Goal: Information Seeking & Learning: Learn about a topic

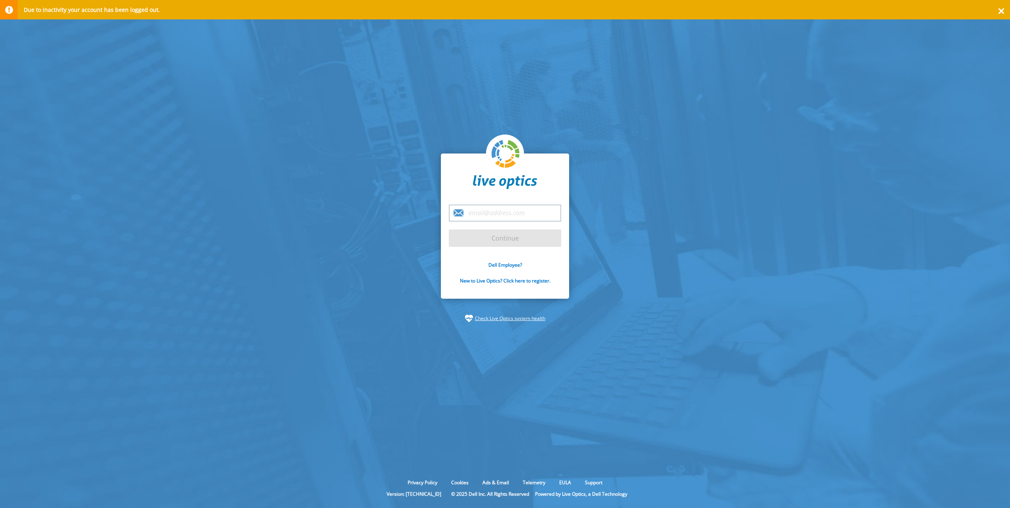
click at [482, 209] on input "email" at bounding box center [505, 213] width 112 height 17
type input "[PERSON_NAME][EMAIL_ADDRESS][PERSON_NAME][DOMAIN_NAME]"
click at [482, 235] on input "Continue" at bounding box center [505, 238] width 112 height 17
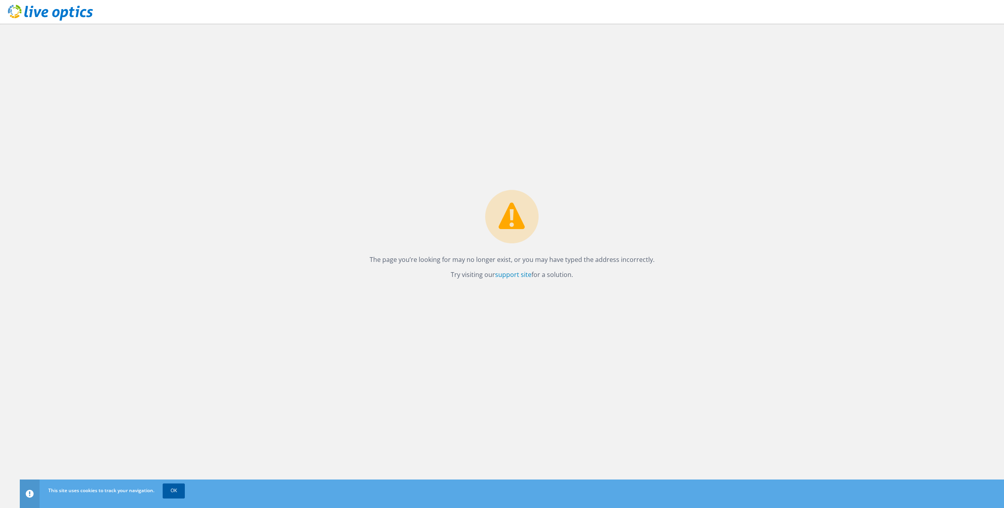
click at [164, 489] on link "OK" at bounding box center [174, 491] width 22 height 14
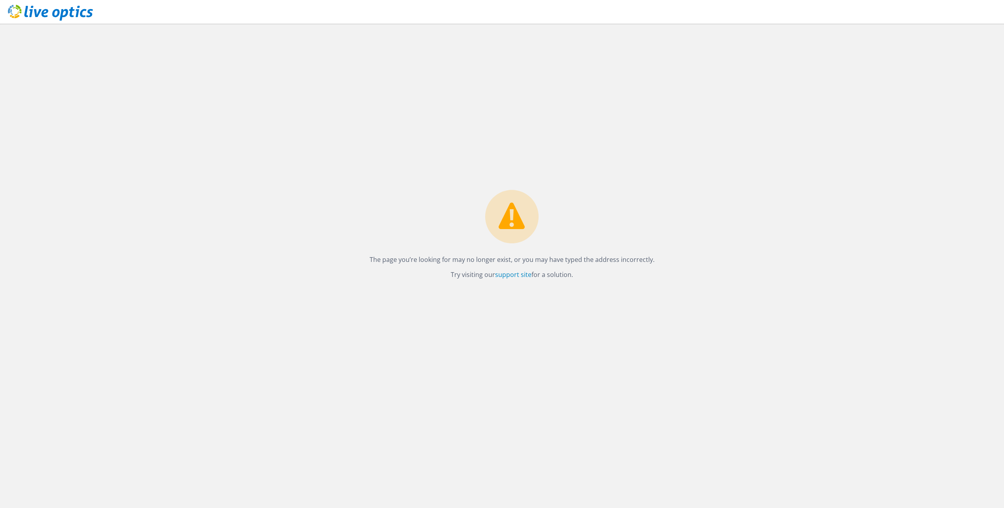
click at [493, 231] on circle at bounding box center [511, 216] width 53 height 53
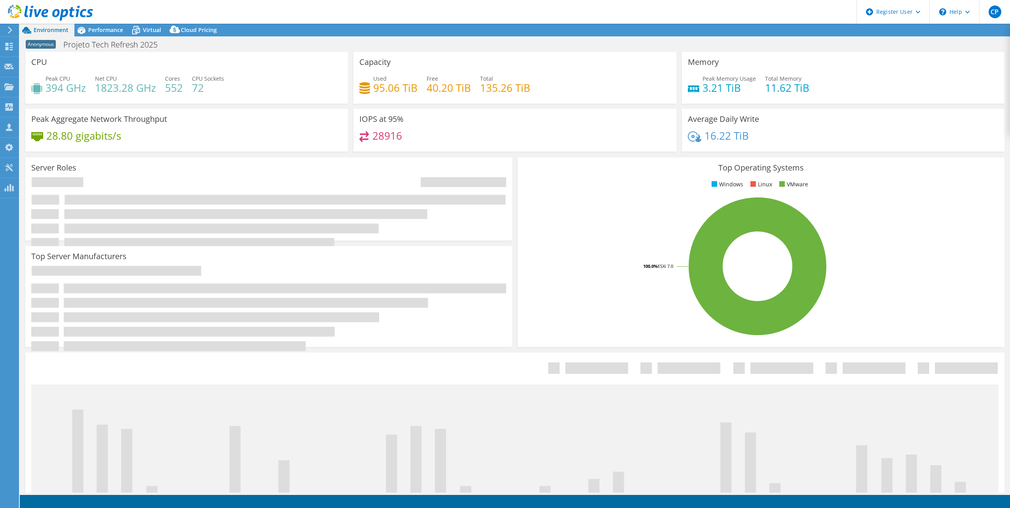
select select "SouthAmerica"
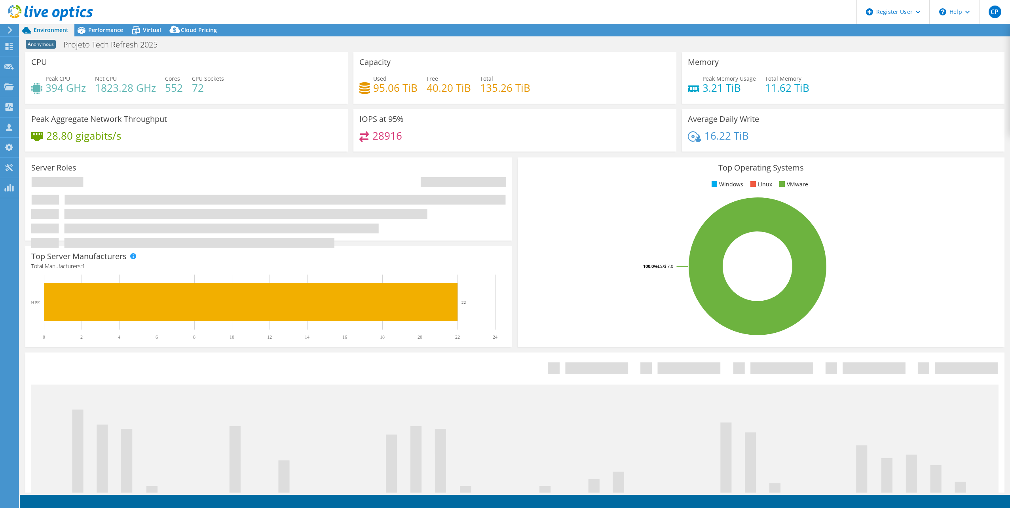
select select "SouthAmerica"
select select "BRL"
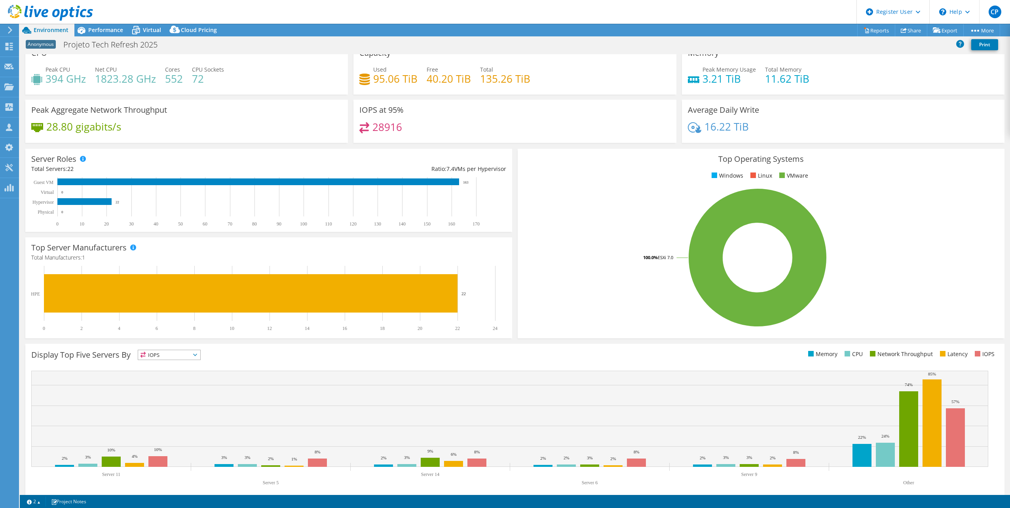
scroll to position [20, 0]
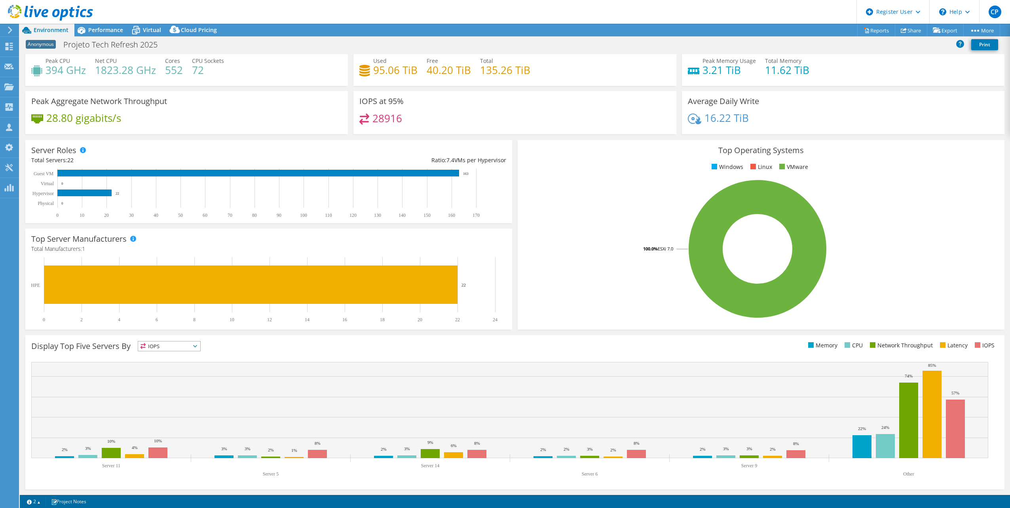
click at [165, 351] on span "IOPS" at bounding box center [169, 345] width 62 height 9
click at [158, 364] on li "Memory" at bounding box center [169, 367] width 62 height 11
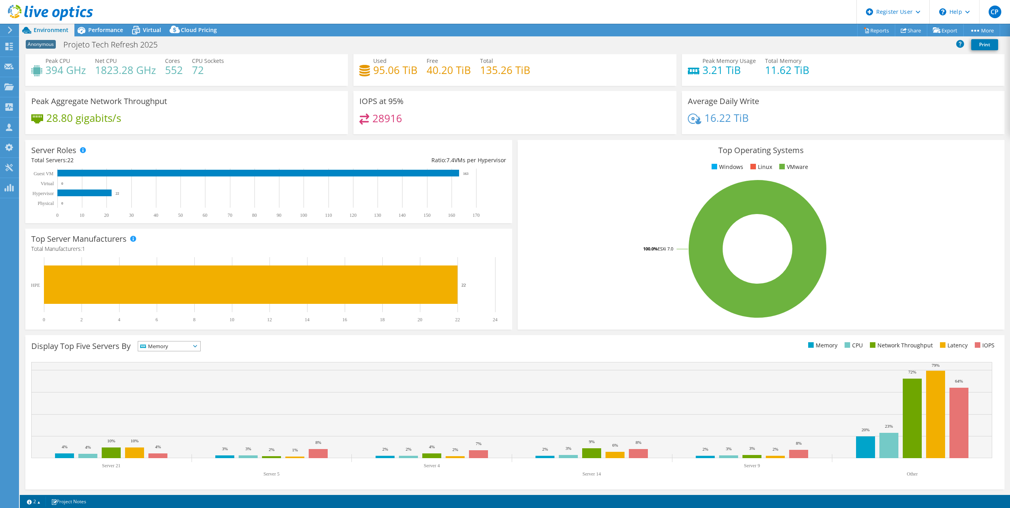
click at [167, 345] on span "Memory" at bounding box center [164, 345] width 52 height 9
click at [157, 377] on li "CPU" at bounding box center [169, 378] width 62 height 11
click at [169, 348] on span "CPU" at bounding box center [164, 345] width 52 height 9
click at [171, 399] on li "Latency" at bounding box center [169, 400] width 62 height 11
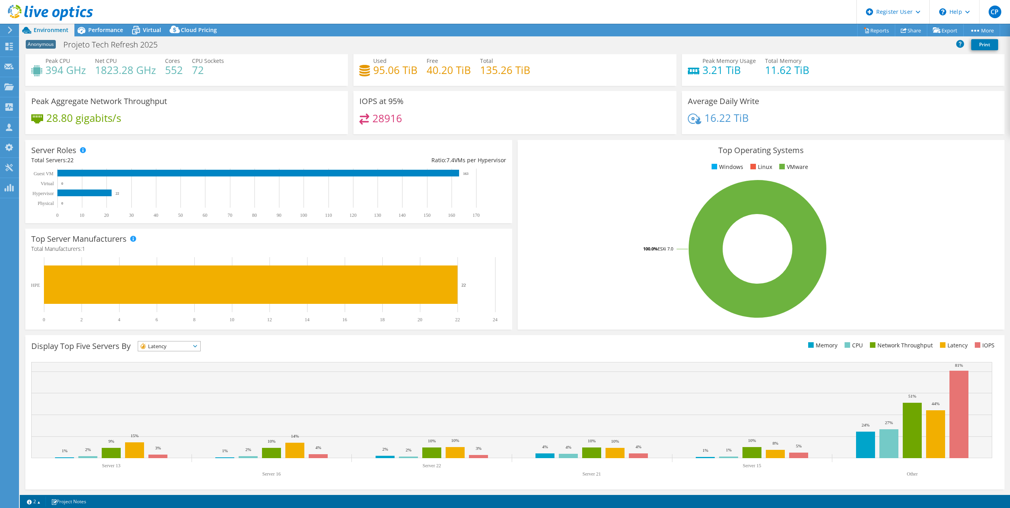
click at [177, 347] on span "Latency" at bounding box center [164, 345] width 52 height 9
click at [172, 357] on li "IOPS" at bounding box center [169, 356] width 62 height 11
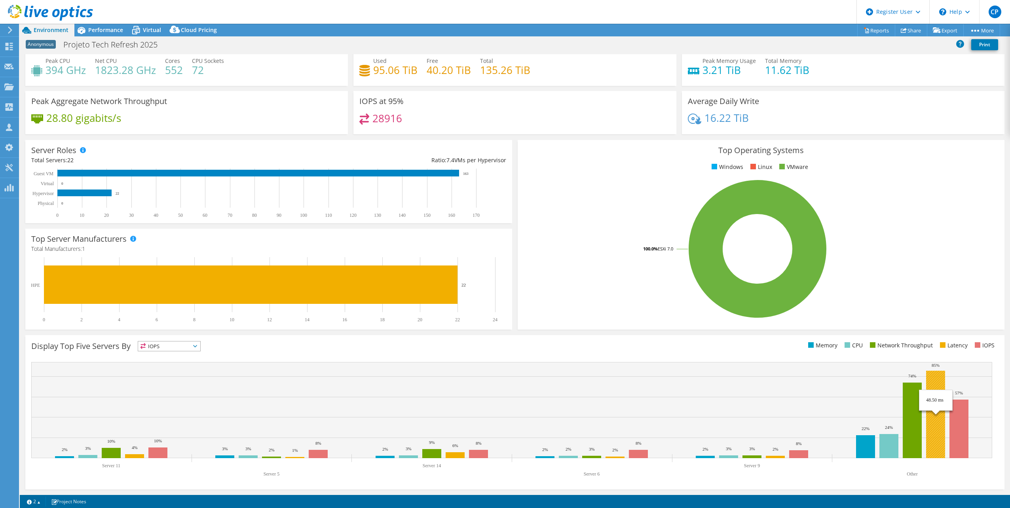
click at [934, 439] on rect at bounding box center [935, 414] width 19 height 87
click at [190, 344] on span "IOPS" at bounding box center [164, 345] width 52 height 9
click at [197, 344] on span "IOPS" at bounding box center [169, 345] width 62 height 9
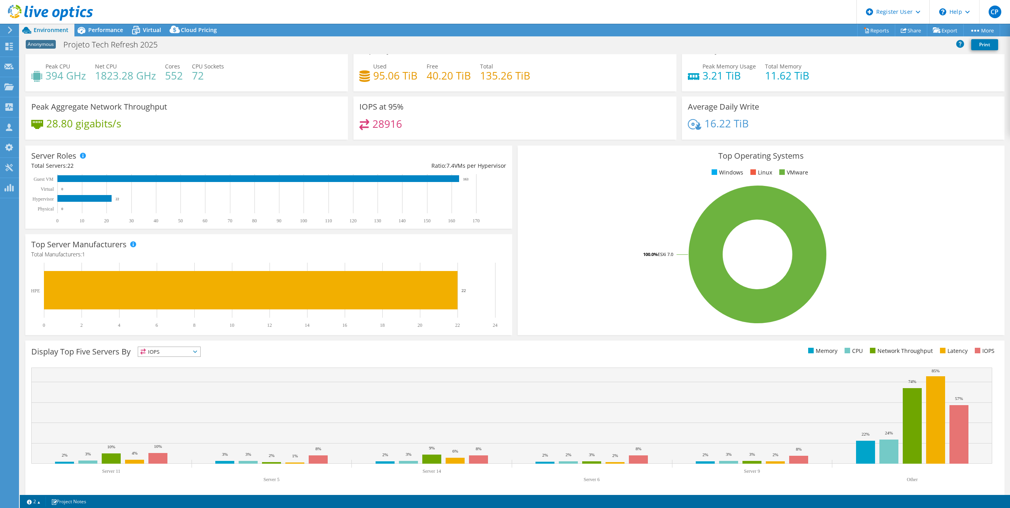
scroll to position [0, 0]
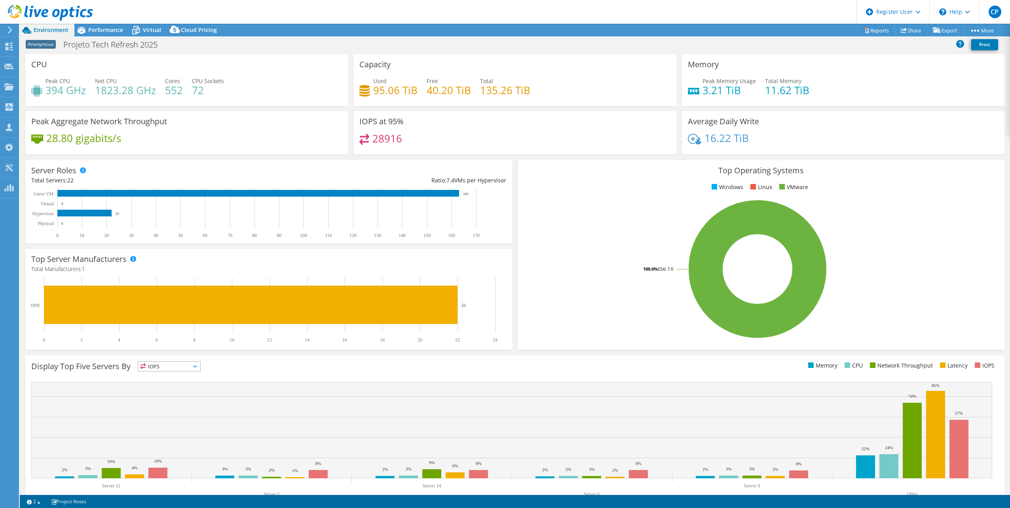
click at [12, 30] on icon at bounding box center [10, 30] width 6 height 7
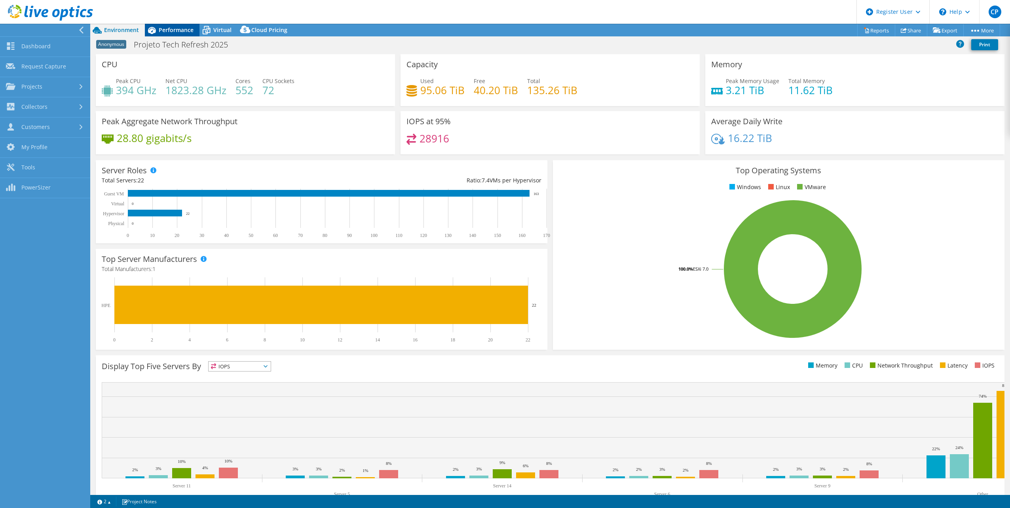
click at [178, 31] on span "Performance" at bounding box center [176, 30] width 35 height 8
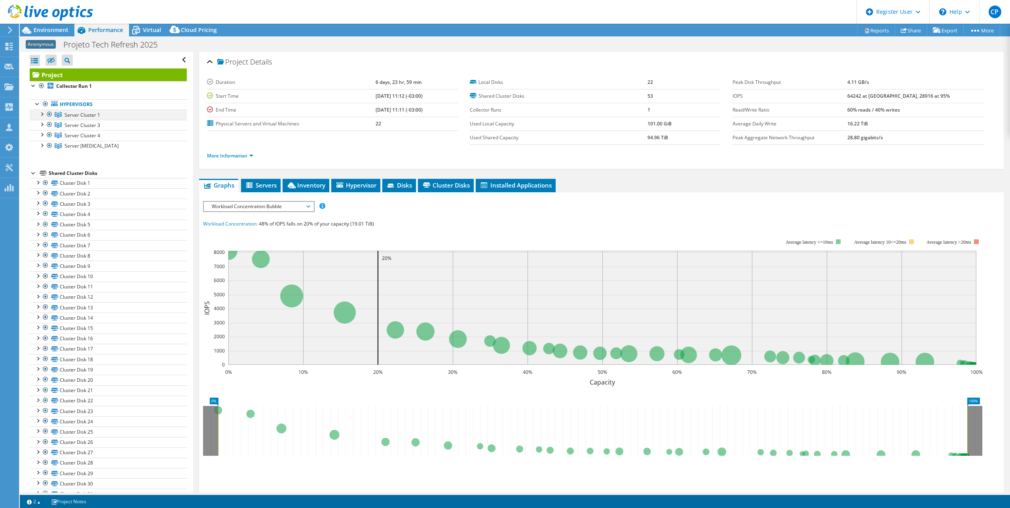
click at [40, 114] on div at bounding box center [42, 114] width 8 height 8
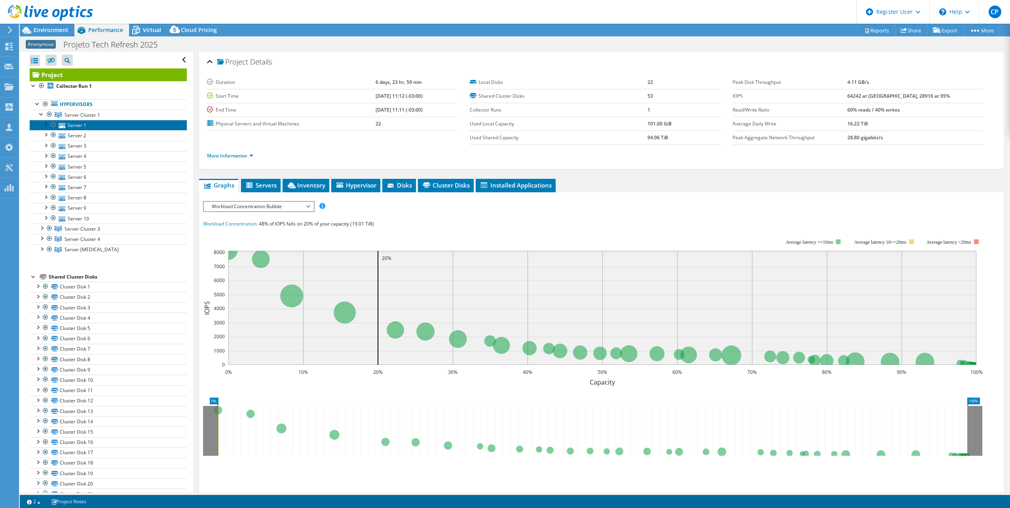
click at [76, 126] on link "Server 1" at bounding box center [108, 125] width 157 height 10
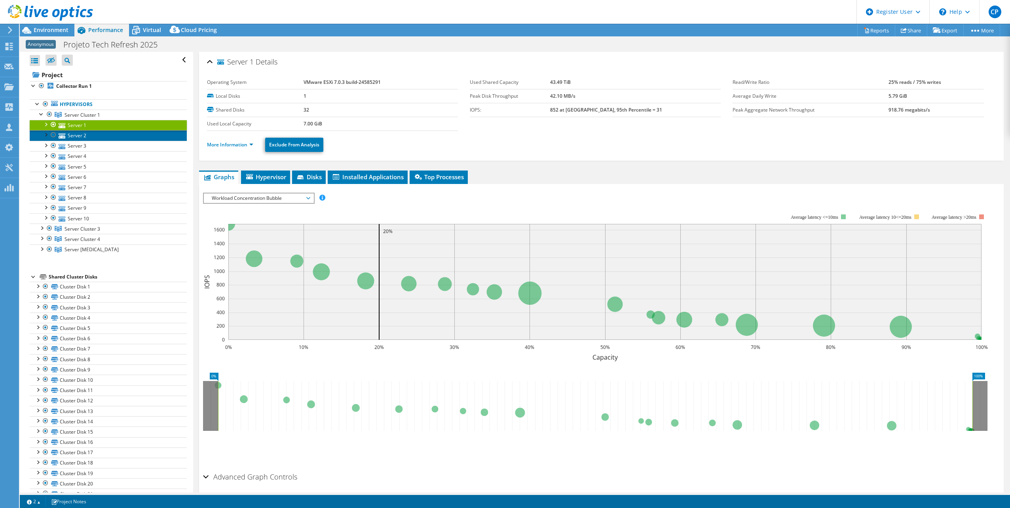
click at [76, 137] on link "Server 2" at bounding box center [108, 135] width 157 height 10
click at [76, 146] on link "Server 3" at bounding box center [108, 146] width 157 height 10
click at [82, 124] on link "Server 1" at bounding box center [108, 125] width 157 height 10
click at [81, 135] on link "Server 2" at bounding box center [108, 135] width 157 height 10
click at [81, 146] on link "Server 3" at bounding box center [108, 146] width 157 height 10
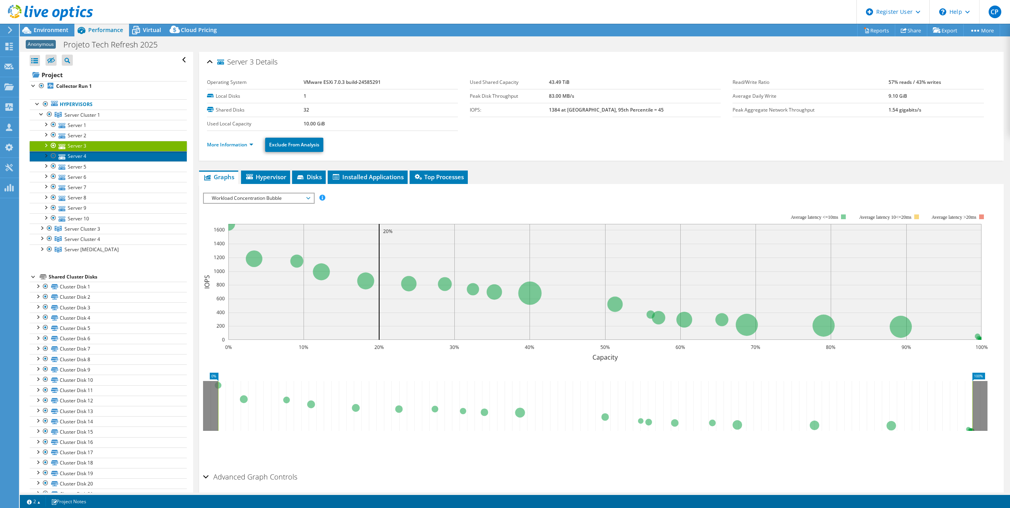
click at [81, 152] on link "Server 4" at bounding box center [108, 156] width 157 height 10
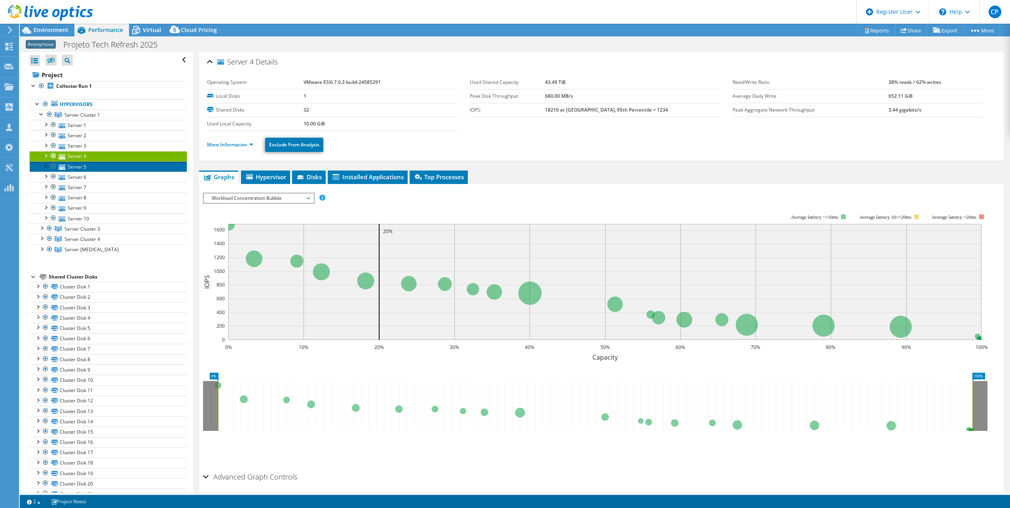
click at [83, 169] on link "Server 5" at bounding box center [108, 166] width 157 height 10
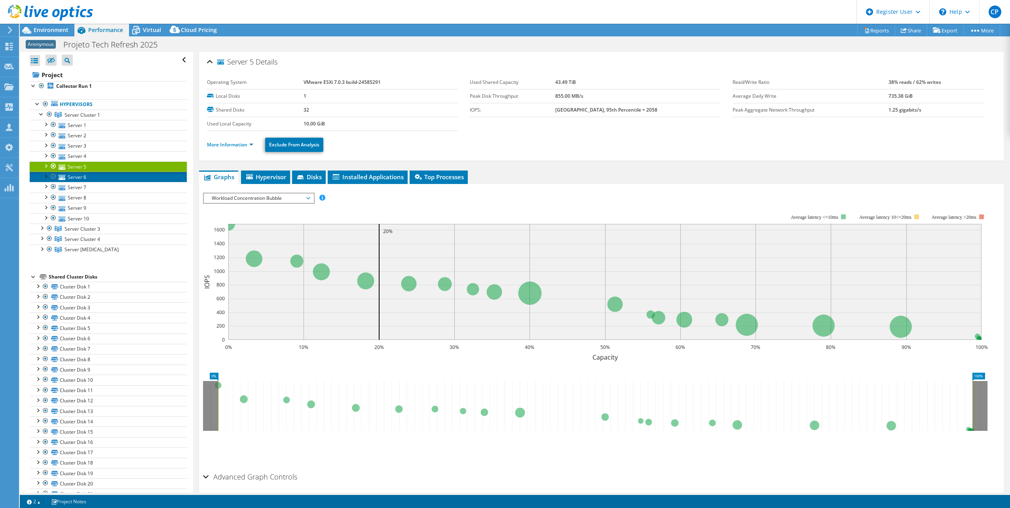
click at [83, 178] on link "Server 6" at bounding box center [108, 177] width 157 height 10
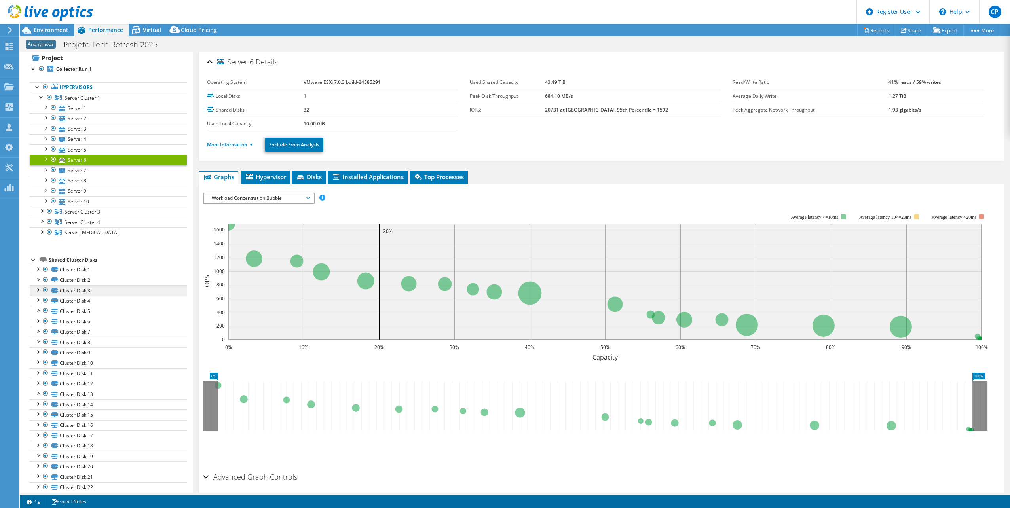
scroll to position [40, 0]
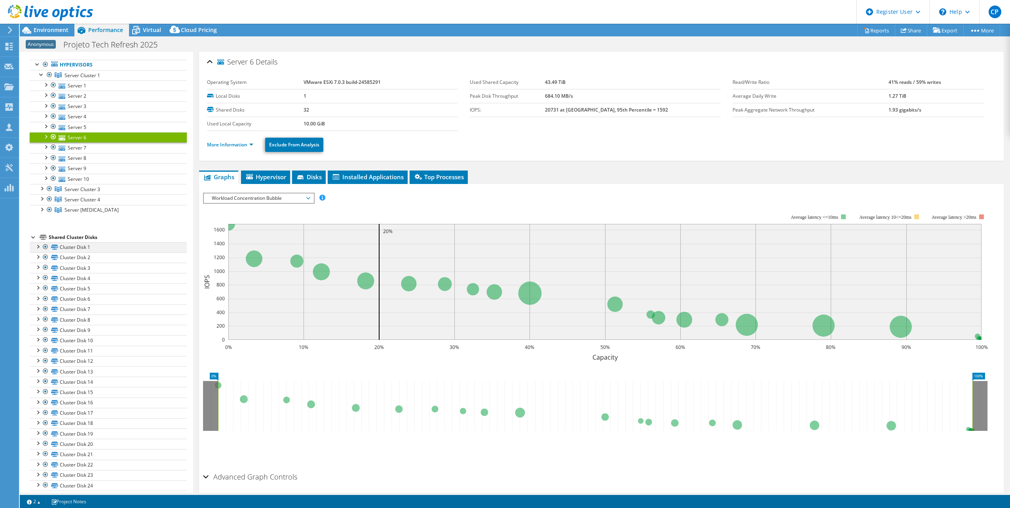
click at [36, 247] on div at bounding box center [38, 246] width 8 height 8
click at [59, 256] on link "Disk 422 | Server 17" at bounding box center [108, 257] width 157 height 10
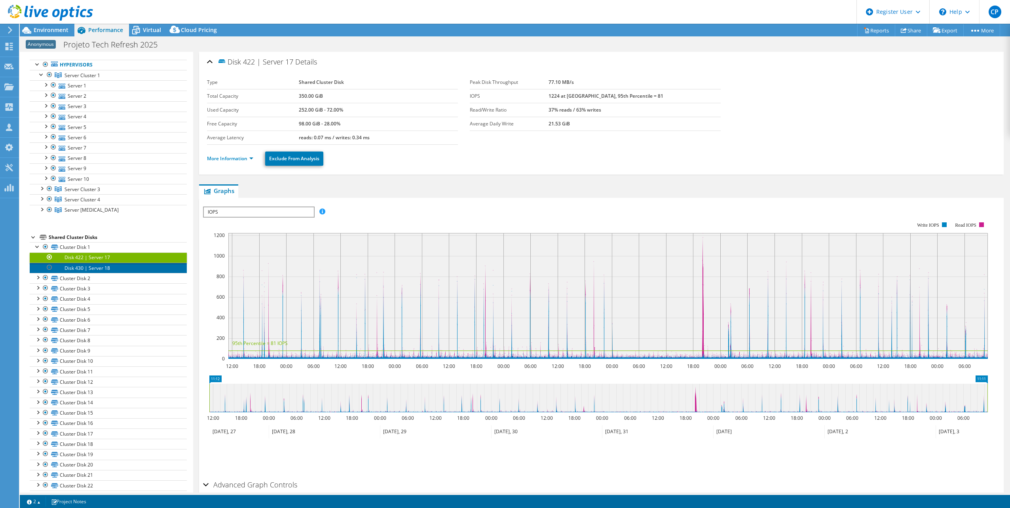
click at [63, 266] on link "Disk 430 | Server 18" at bounding box center [108, 268] width 157 height 10
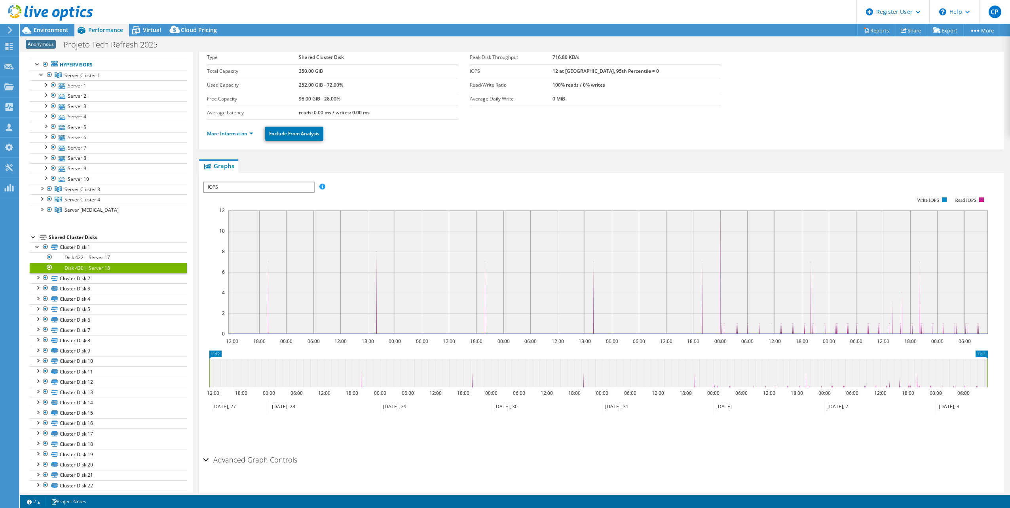
scroll to position [39, 0]
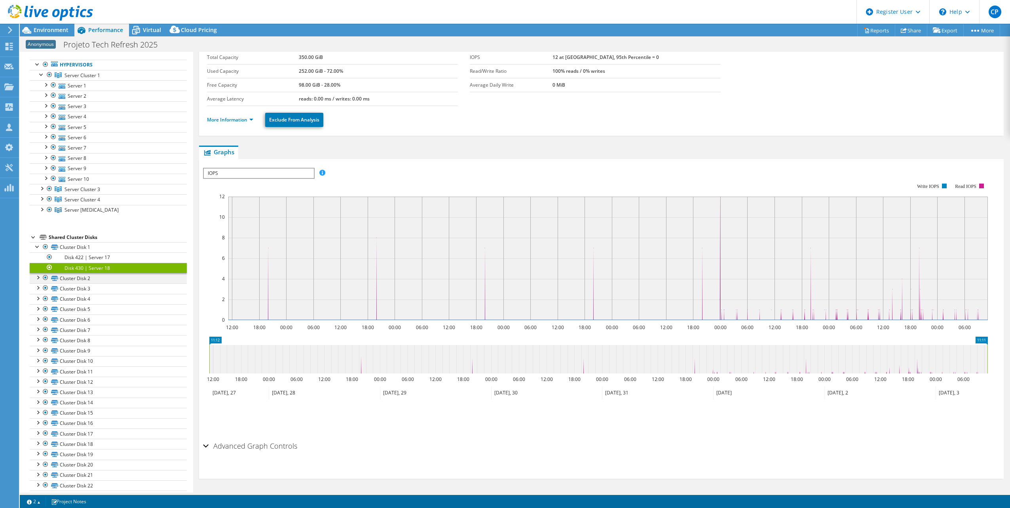
click at [38, 277] on div at bounding box center [38, 277] width 8 height 8
click at [76, 290] on link "Disk 423 | Server 17" at bounding box center [108, 288] width 157 height 10
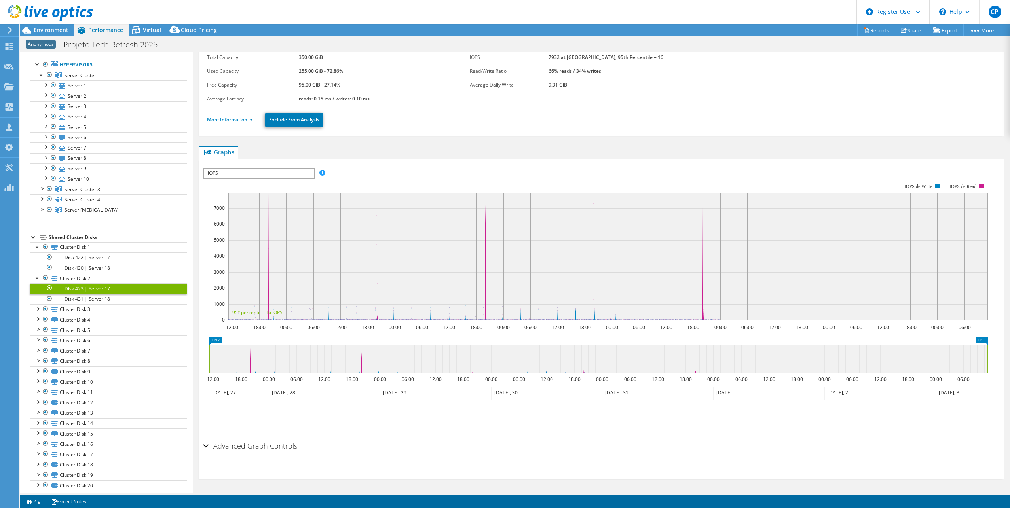
scroll to position [0, 0]
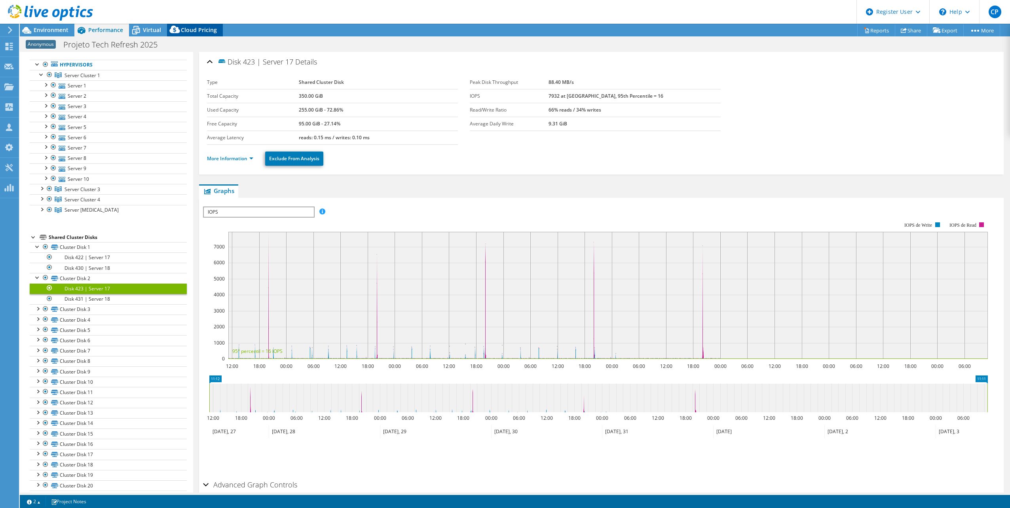
click at [185, 25] on div "Cloud Pricing" at bounding box center [195, 30] width 56 height 13
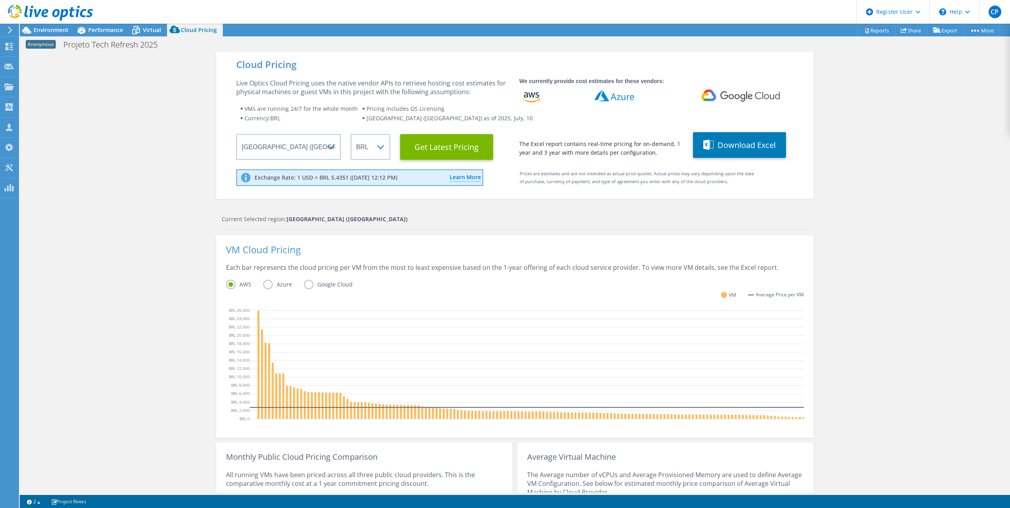
click at [170, 25] on icon at bounding box center [175, 31] width 16 height 16
click at [161, 31] on div "Virtual" at bounding box center [148, 30] width 38 height 13
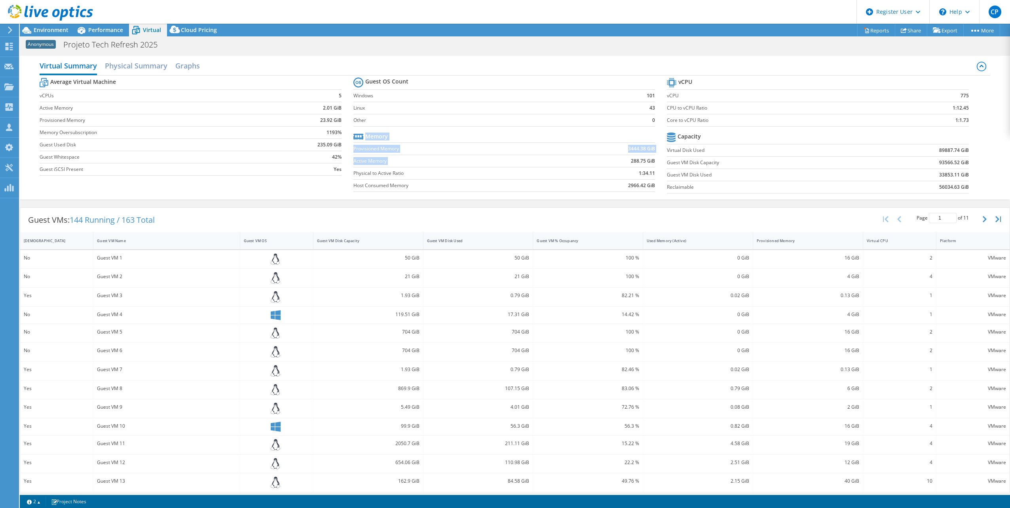
drag, startPoint x: 626, startPoint y: 161, endPoint x: 659, endPoint y: 163, distance: 33.3
click at [660, 163] on section "Guest OS Count Windows 101 Linux 43 Other 0 Memory Provisioned Memory 3444.38 G…" at bounding box center [510, 136] width 314 height 120
drag, startPoint x: 659, startPoint y: 163, endPoint x: 652, endPoint y: 163, distance: 7.1
click at [652, 163] on section "Guest OS Count Windows 101 Linux 43 Other 0 Memory Provisioned Memory 3444.38 G…" at bounding box center [510, 136] width 314 height 120
drag, startPoint x: 635, startPoint y: 172, endPoint x: 652, endPoint y: 172, distance: 16.6
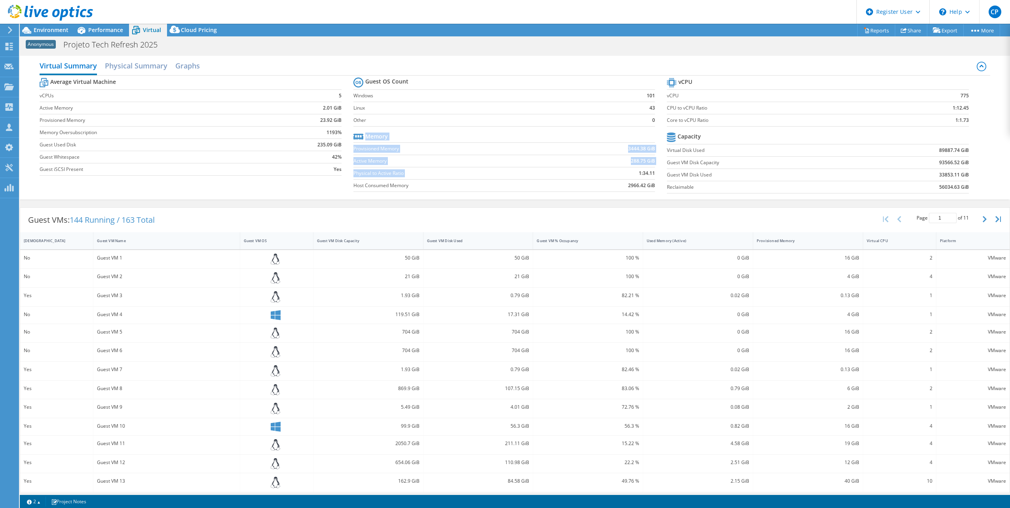
click at [652, 172] on section "Guest OS Count Windows 101 Linux 43 Other 0 Memory Provisioned Memory 3444.38 G…" at bounding box center [510, 136] width 314 height 120
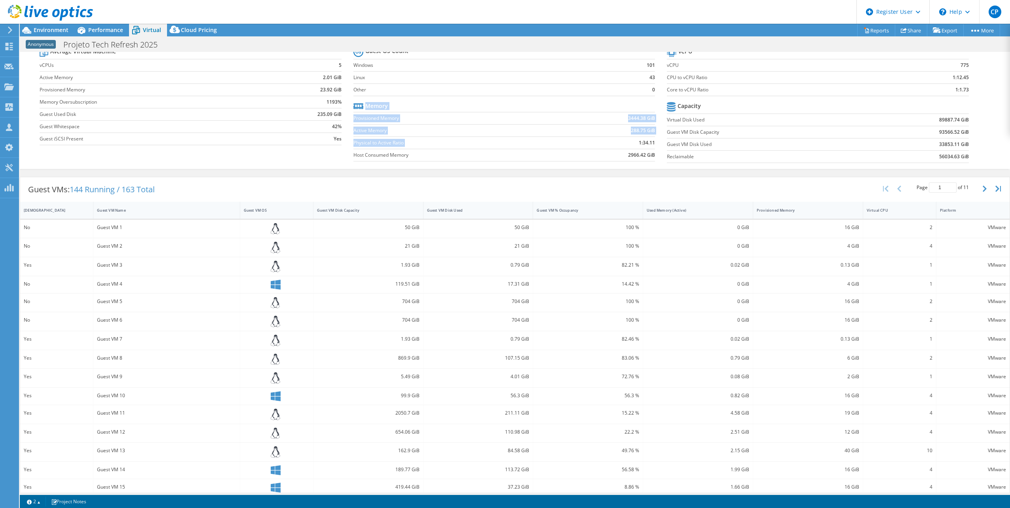
scroll to position [38, 0]
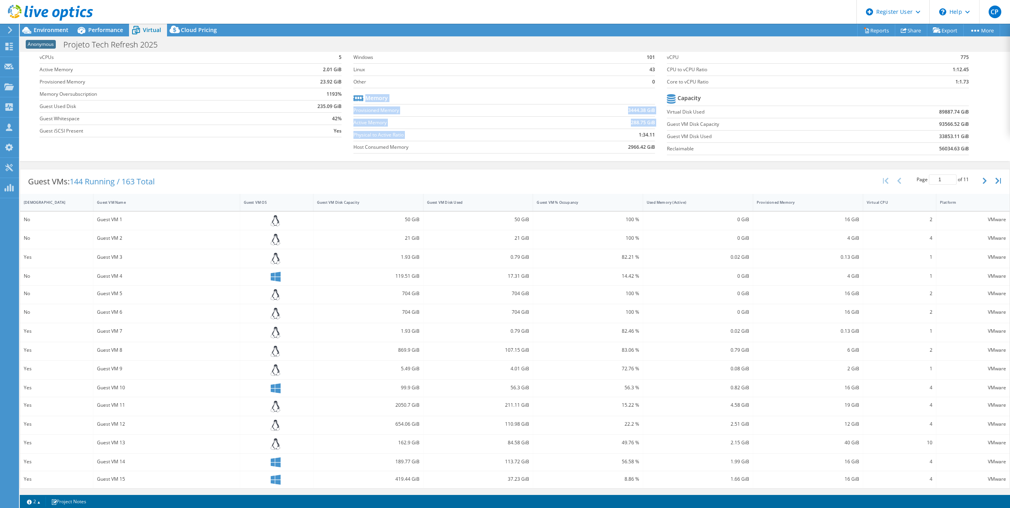
click at [622, 156] on section "Guest OS Count Windows 101 Linux 43 Other 0 Memory Provisioned Memory 3444.38 G…" at bounding box center [510, 97] width 314 height 120
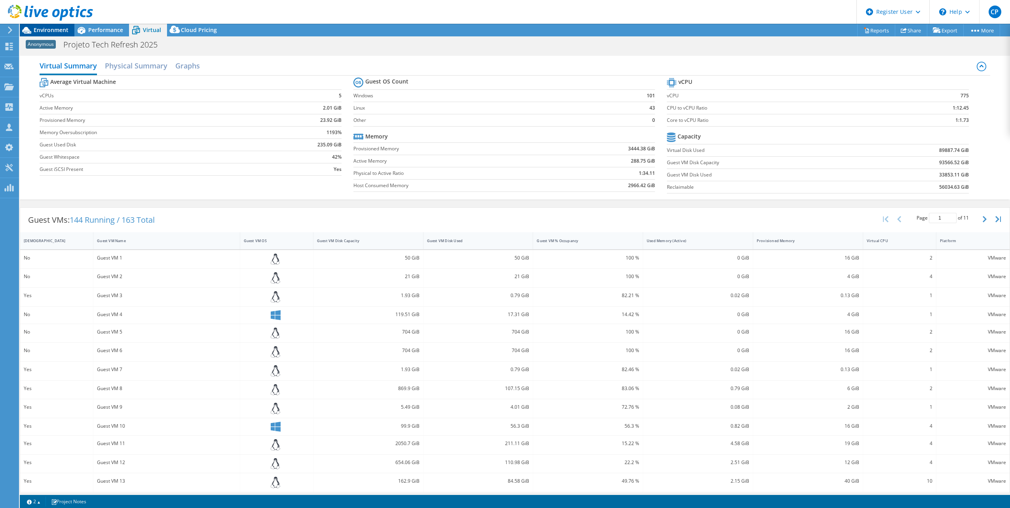
click at [51, 32] on span "Environment" at bounding box center [51, 30] width 35 height 8
